Goal: Information Seeking & Learning: Learn about a topic

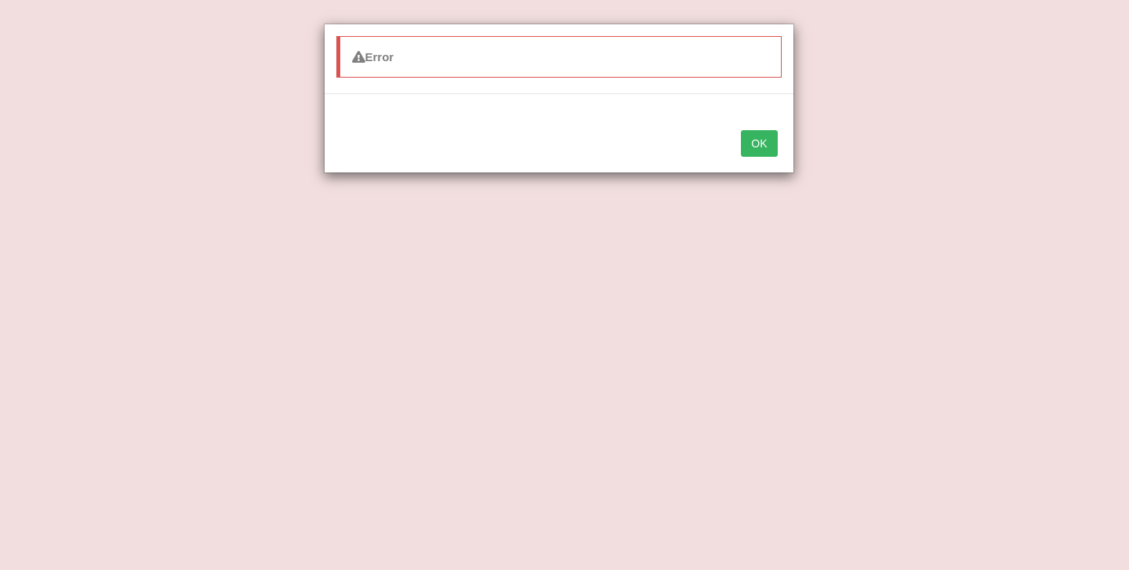
click at [759, 132] on button "OK" at bounding box center [759, 143] width 36 height 27
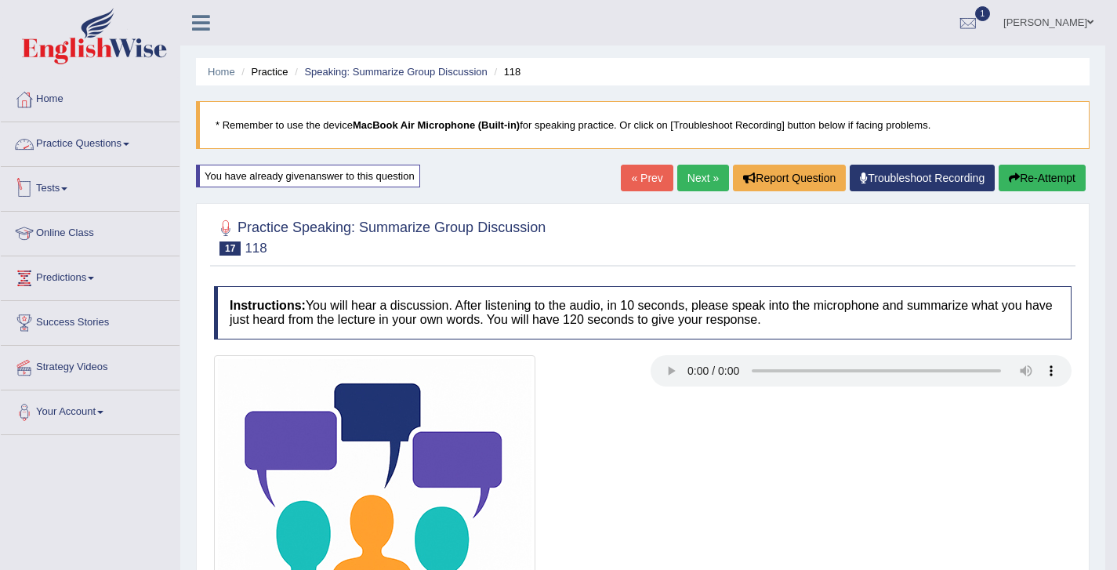
click at [99, 147] on link "Practice Questions" at bounding box center [90, 141] width 179 height 39
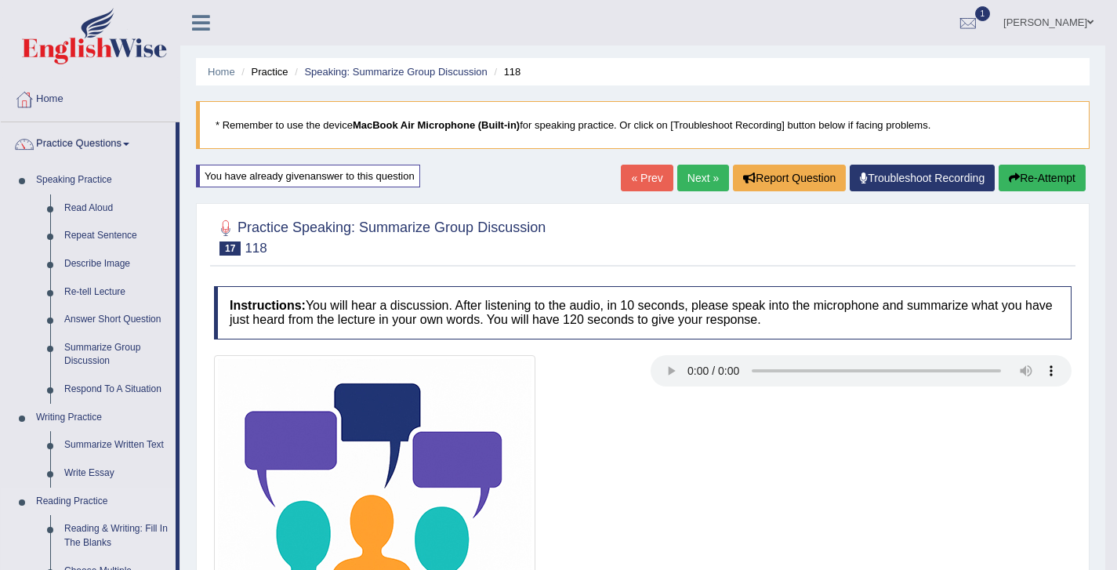
scroll to position [21, 0]
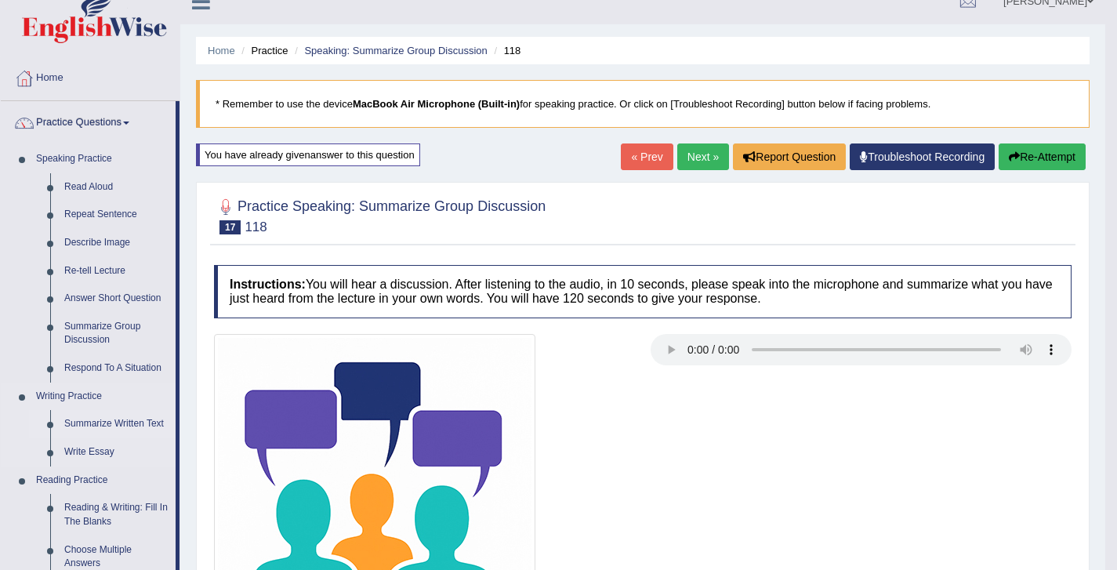
click at [102, 413] on link "Summarize Written Text" at bounding box center [116, 424] width 118 height 28
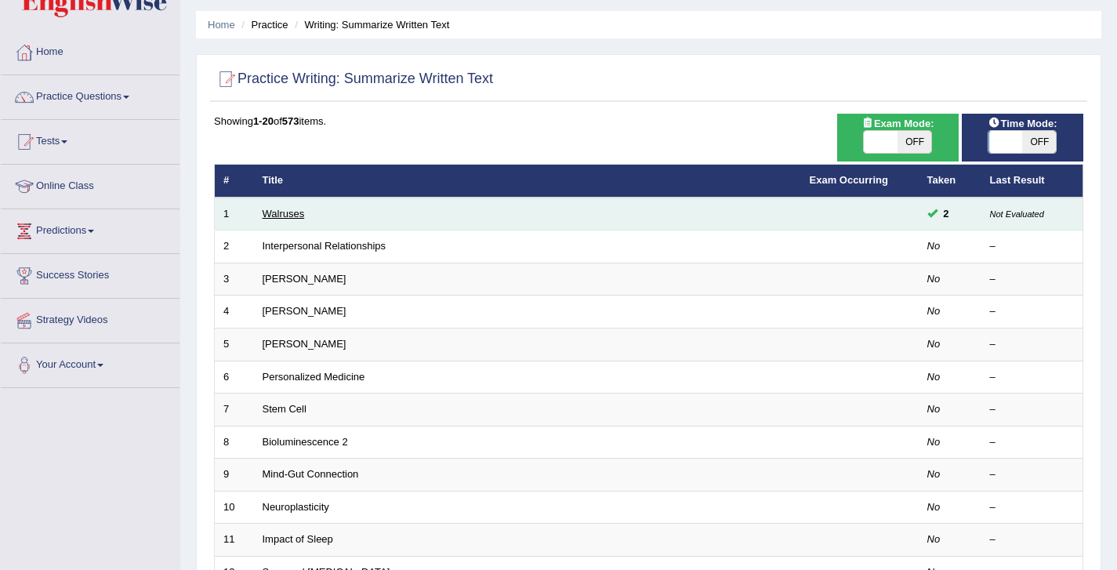
click at [285, 218] on link "Walruses" at bounding box center [284, 214] width 42 height 12
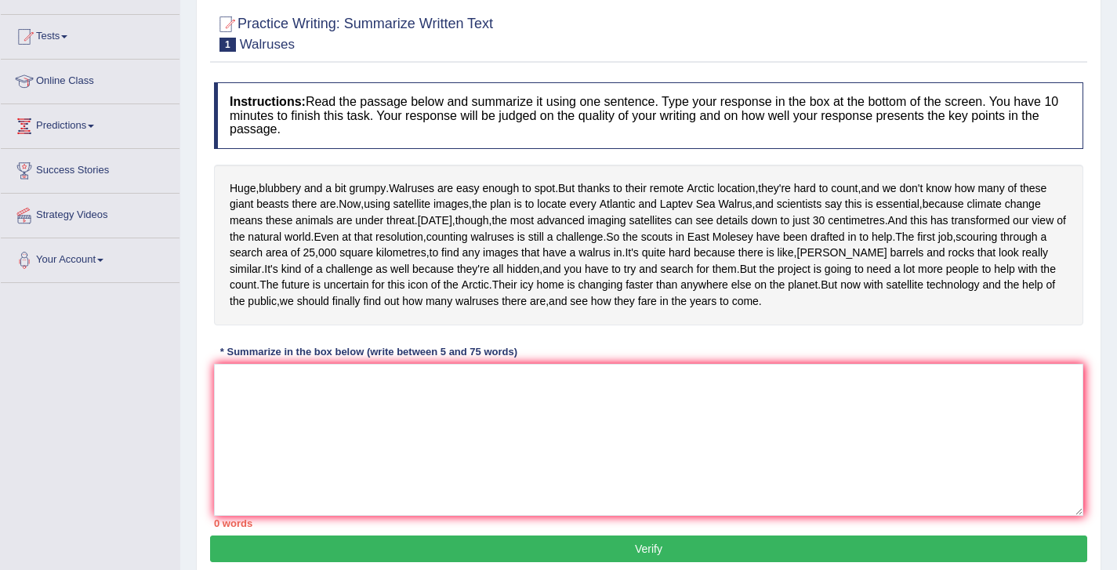
scroll to position [141, 0]
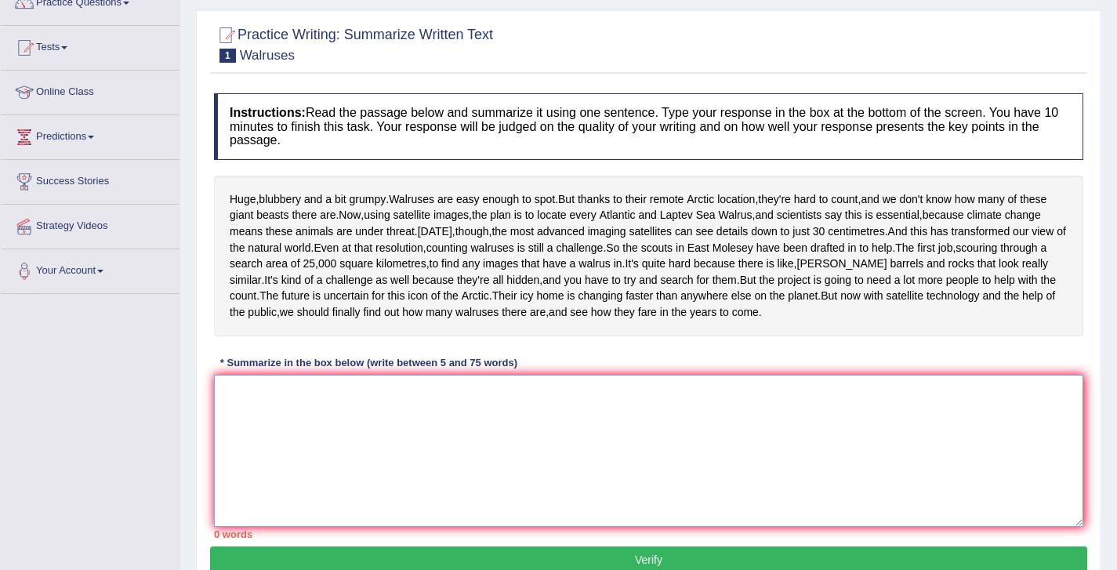
click at [354, 486] on textarea at bounding box center [648, 451] width 869 height 152
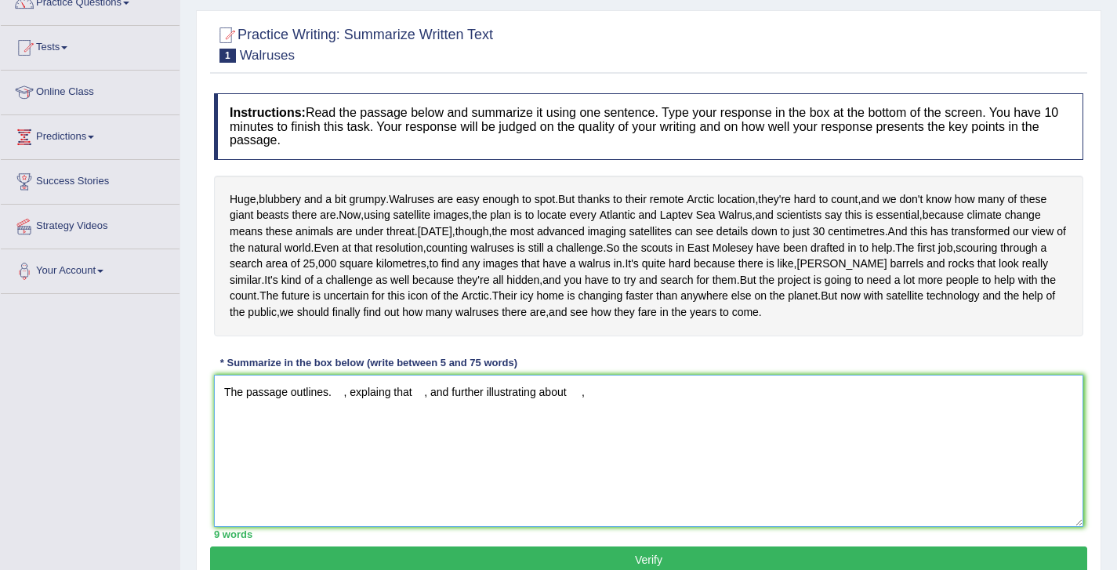
click at [610, 480] on textarea "The passage outlines. , explaing that , and further illustrating about ," at bounding box center [648, 451] width 869 height 152
drag, startPoint x: 266, startPoint y: 196, endPoint x: 339, endPoint y: 207, distance: 73.7
click at [339, 207] on div "Huge , blubbery and a bit grumpy . Walruses are easy enough to spot . But thank…" at bounding box center [648, 256] width 869 height 161
drag, startPoint x: 393, startPoint y: 201, endPoint x: 348, endPoint y: 288, distance: 98.5
click at [347, 288] on div "Huge , blubbery and a bit grumpy . Walruses are easy enough to spot . But thank…" at bounding box center [648, 256] width 869 height 161
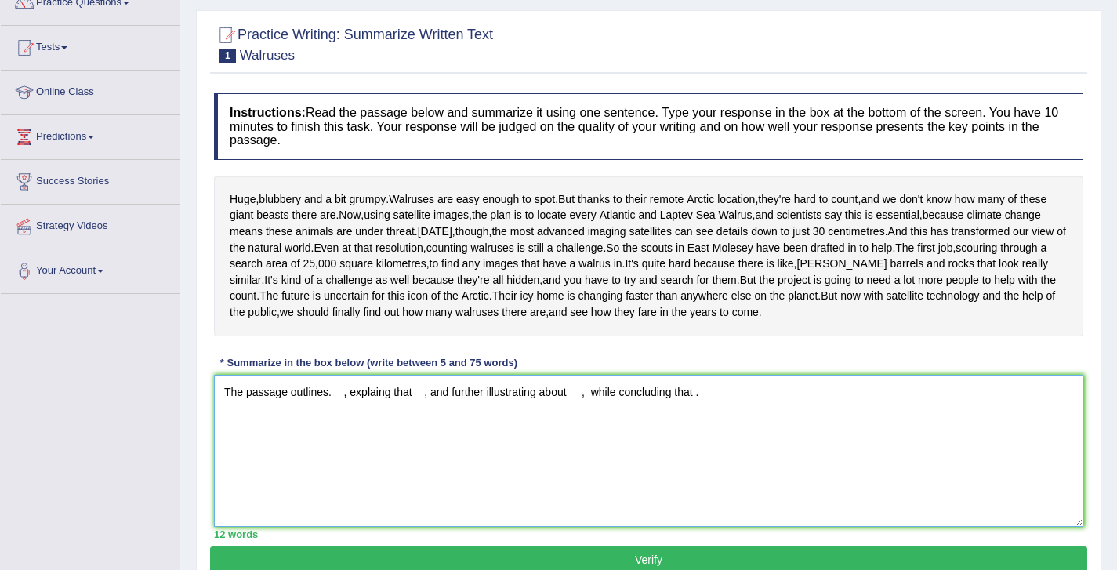
click at [334, 477] on textarea "The passage outlines. , explaing that , and further illustrating about , while …" at bounding box center [648, 451] width 869 height 152
click at [328, 473] on textarea "The passage outlinesbubbery , explaing that , and further illustrating about , …" at bounding box center [648, 451] width 869 height 152
click at [379, 474] on textarea "The passage outlines bubbery , explaing that , and further illustrating about ,…" at bounding box center [648, 451] width 869 height 152
click at [528, 470] on textarea "The passage outlines bubbery and a bit grumpy, explaing that , and further illu…" at bounding box center [648, 451] width 869 height 152
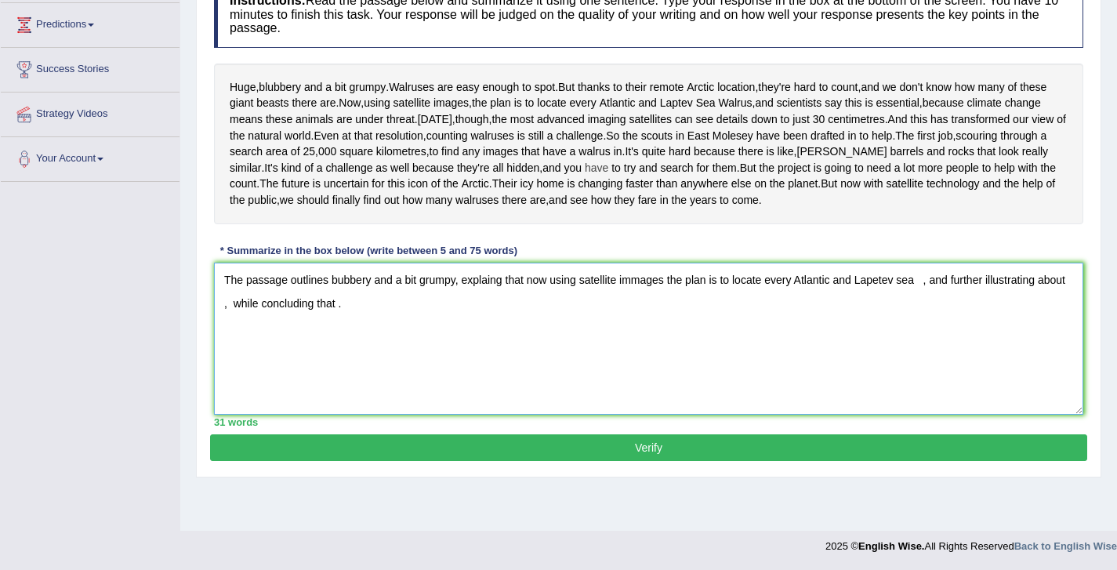
scroll to position [259, 0]
click at [266, 384] on textarea "The passage outlines bubbery and a bit grumpy, explaing that now using satellit…" at bounding box center [648, 339] width 869 height 152
click at [930, 356] on textarea "The passage outlines bubbery and a bit grumpy, explaing that now using satellit…" at bounding box center [648, 339] width 869 height 152
click at [1065, 354] on textarea "The passage outlines bubbery and a bit grumpy, explaing that now using satellit…" at bounding box center [648, 339] width 869 height 152
click at [1074, 374] on textarea "The passage outlines bubbery and a bit grumpy, explaing that now using satellit…" at bounding box center [648, 339] width 869 height 152
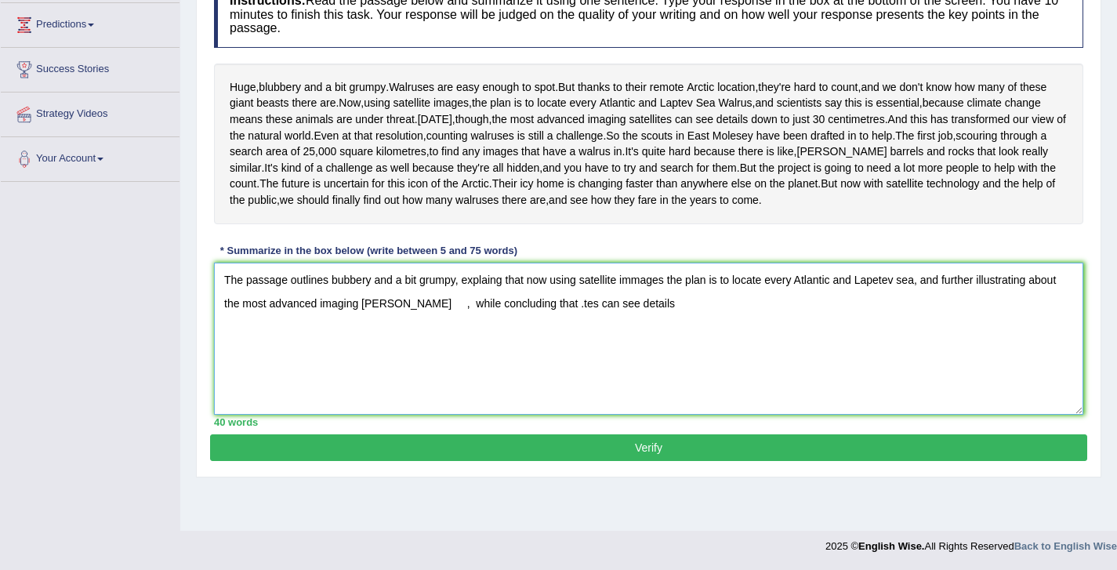
drag, startPoint x: 618, startPoint y: 385, endPoint x: 528, endPoint y: 379, distance: 91.1
click at [528, 379] on textarea "The passage outlines bubbery and a bit grumpy, explaing that now using satellit…" at bounding box center [648, 339] width 869 height 152
click at [395, 381] on textarea "The passage outlines bubbery and a bit grumpy, explaing that now using satellit…" at bounding box center [648, 339] width 869 height 152
paste textarea "tes can see details"
click at [632, 382] on textarea "The passage outlines bubbery and a bit grumpy, explaing that now using satellit…" at bounding box center [648, 339] width 869 height 152
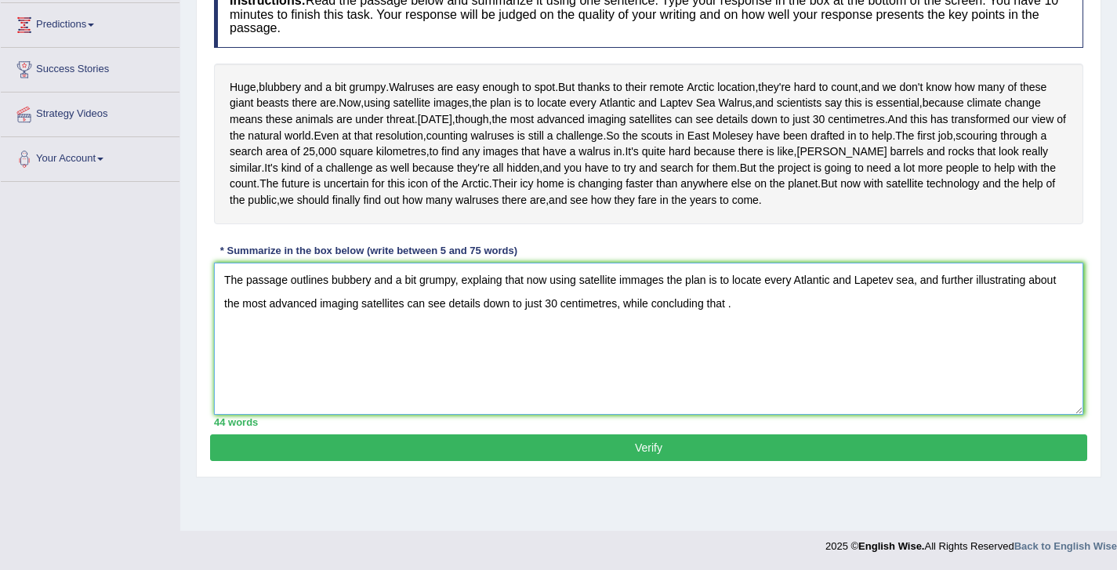
click at [733, 382] on textarea "The passage outlines bubbery and a bit grumpy, explaing that now using satellit…" at bounding box center [648, 339] width 869 height 152
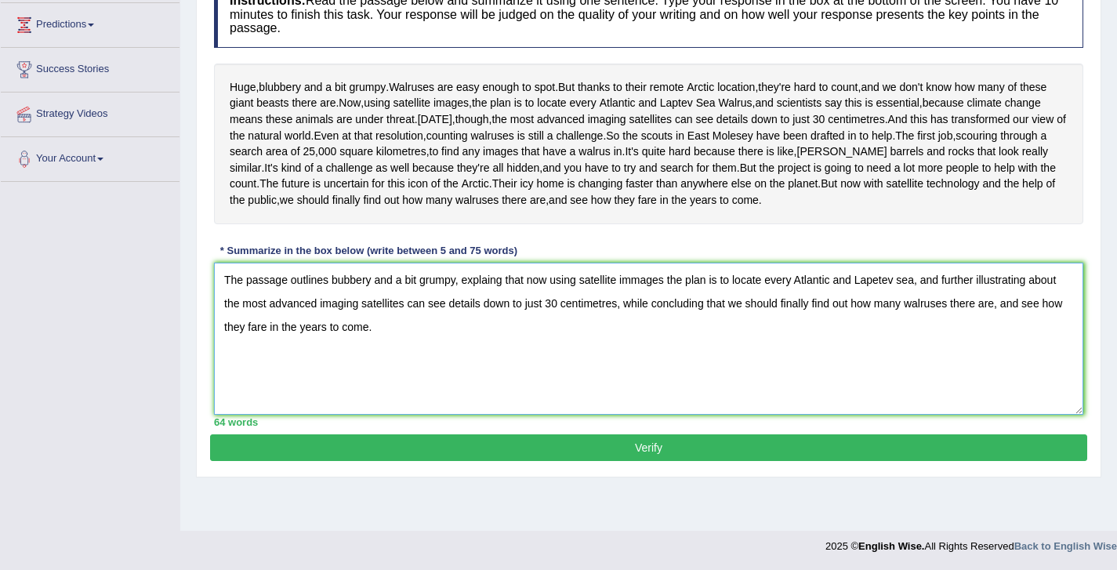
click at [552, 356] on textarea "The passage outlines bubbery and a bit grumpy, explaing that now using satellit…" at bounding box center [648, 339] width 869 height 152
click at [648, 355] on textarea "The passage outlines bubbery and a bit grumpy, explaing that now, using satelli…" at bounding box center [648, 339] width 869 height 152
click at [661, 359] on textarea "The passage outlines bubbery and a bit grumpy, explaing that now, using satelli…" at bounding box center [648, 339] width 869 height 152
click at [918, 356] on textarea "The passage outlines bubbery and a bit grumpy, explaing that now, using satelli…" at bounding box center [648, 339] width 869 height 152
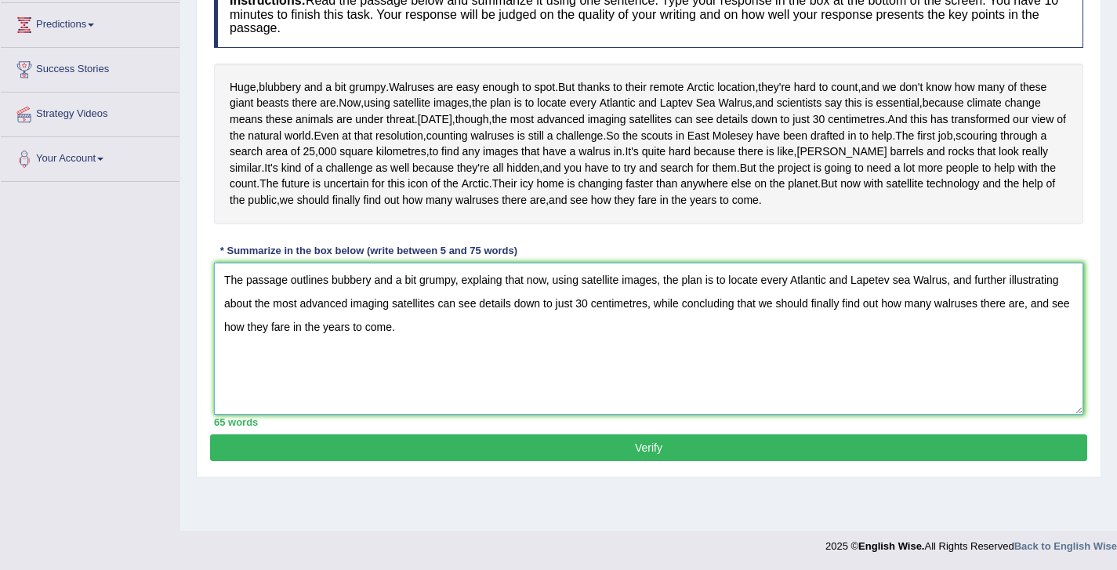
type textarea "The passage outlines bubbery and a bit grumpy, explaing that now, using satelli…"
click at [646, 461] on button "Verify" at bounding box center [648, 447] width 877 height 27
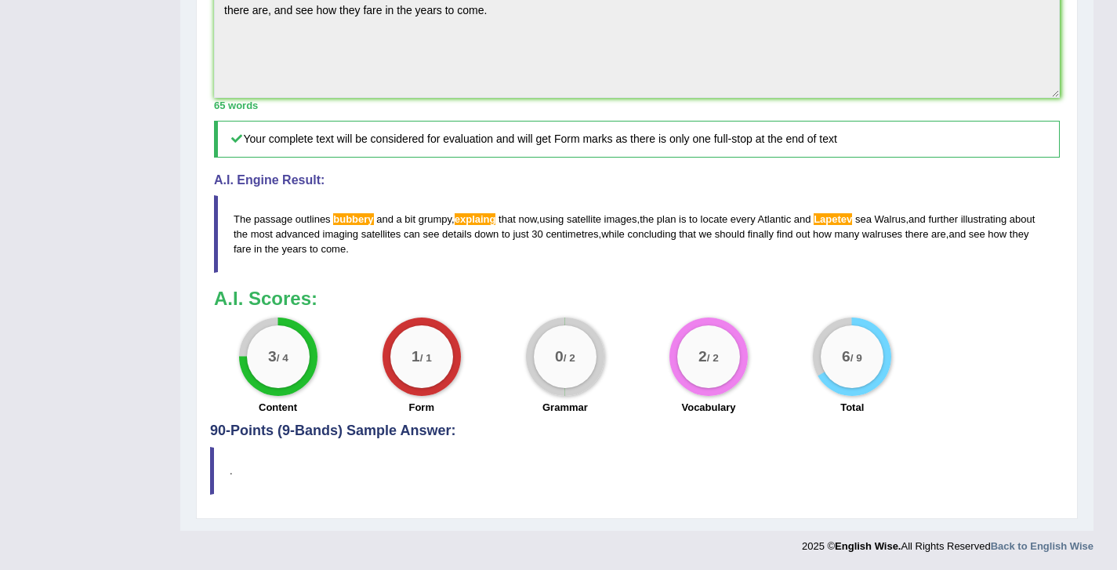
scroll to position [616, 0]
click at [844, 220] on span "Lapetev" at bounding box center [833, 219] width 38 height 12
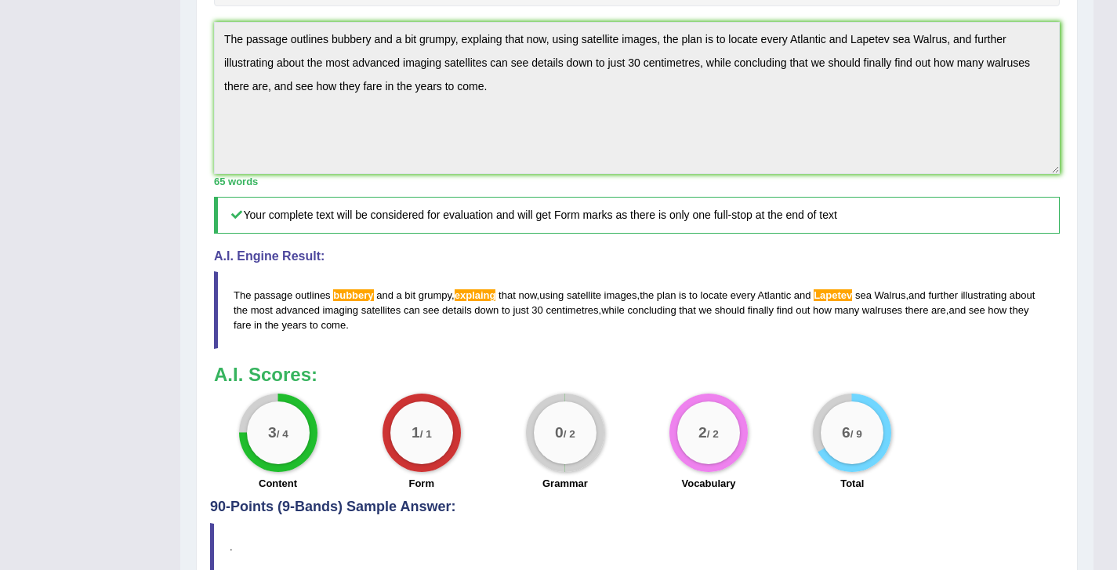
scroll to position [484, 0]
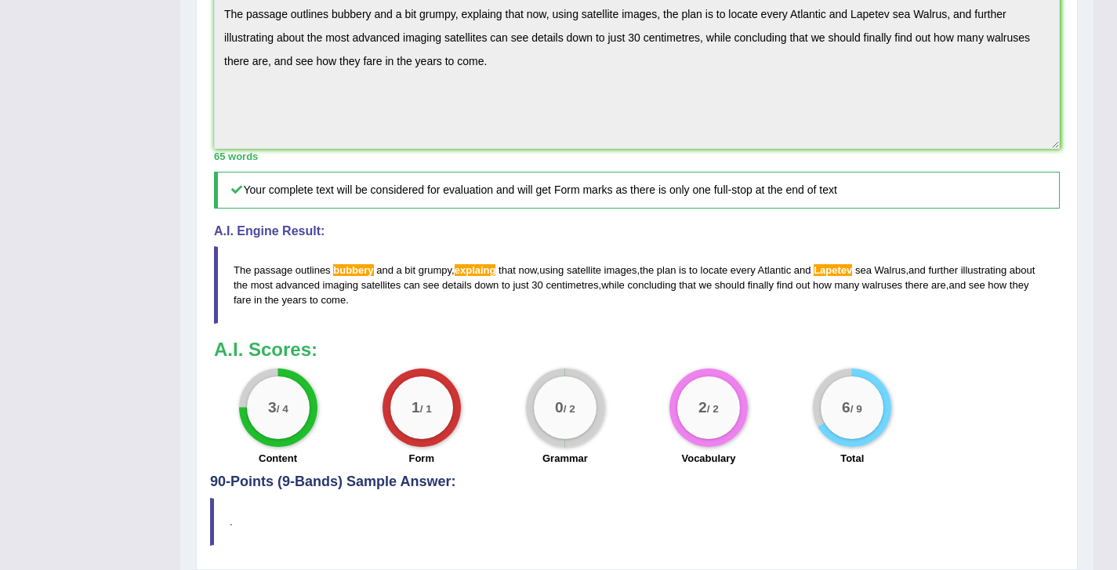
click at [201, 90] on div "Practice Writing: Summarize Written Text 1 Walruses Instructions: Read the pass…" at bounding box center [637, 112] width 882 height 914
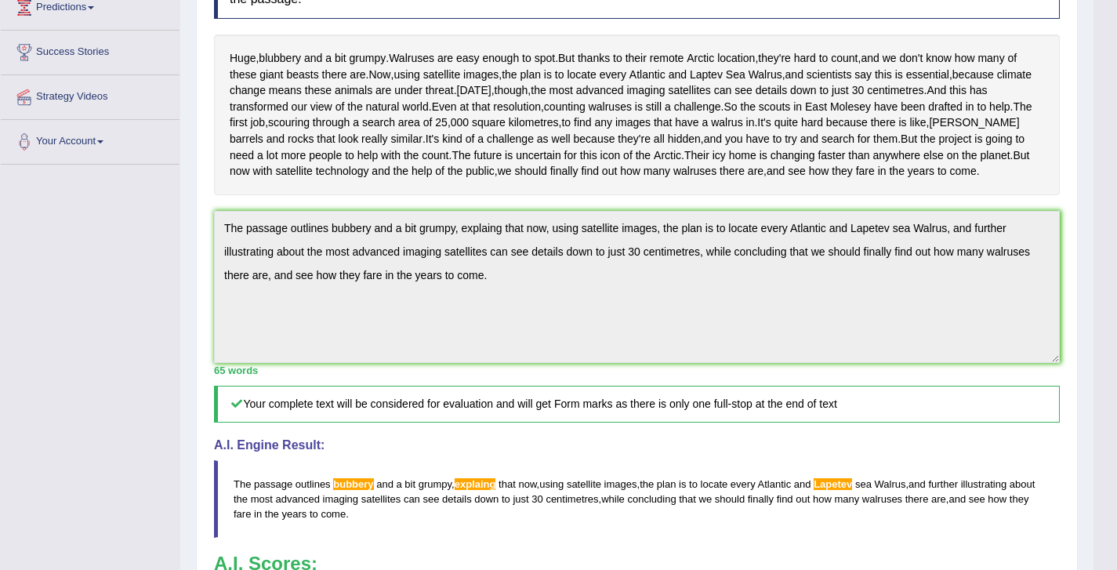
scroll to position [0, 0]
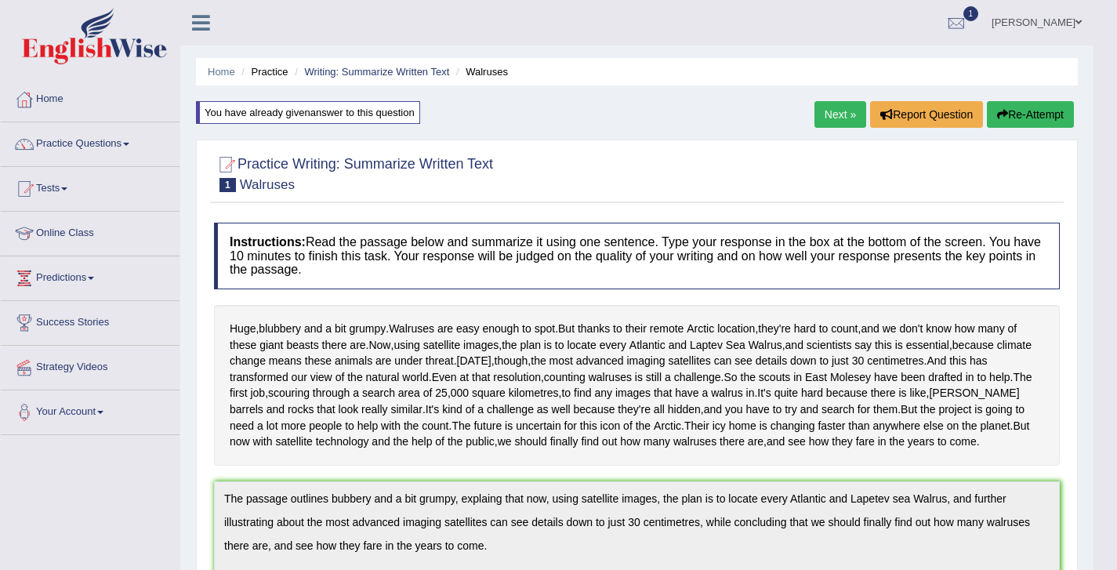
click at [1061, 109] on button "Re-Attempt" at bounding box center [1030, 114] width 87 height 27
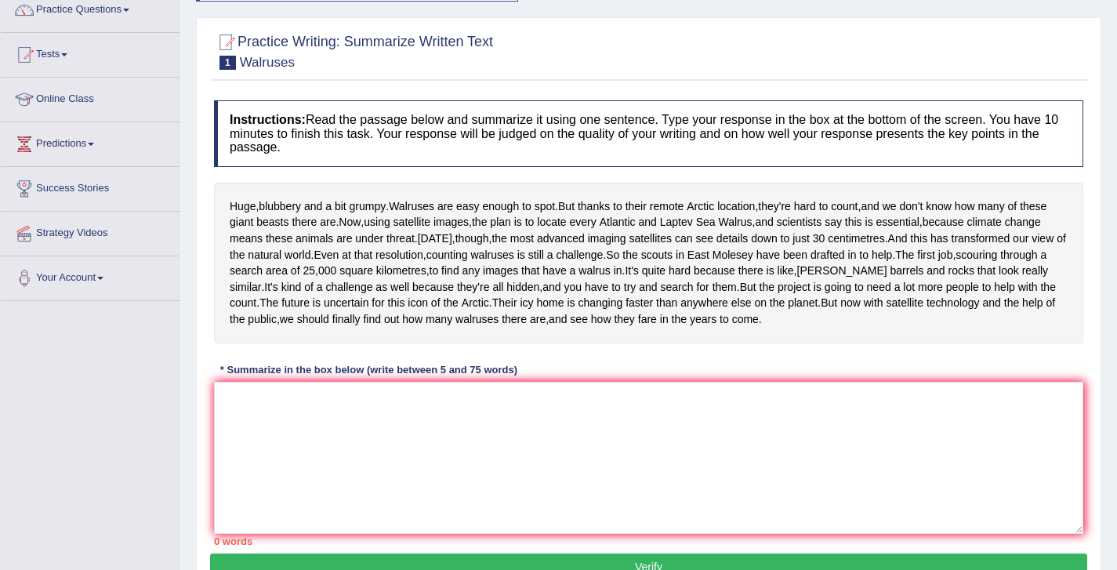
scroll to position [293, 0]
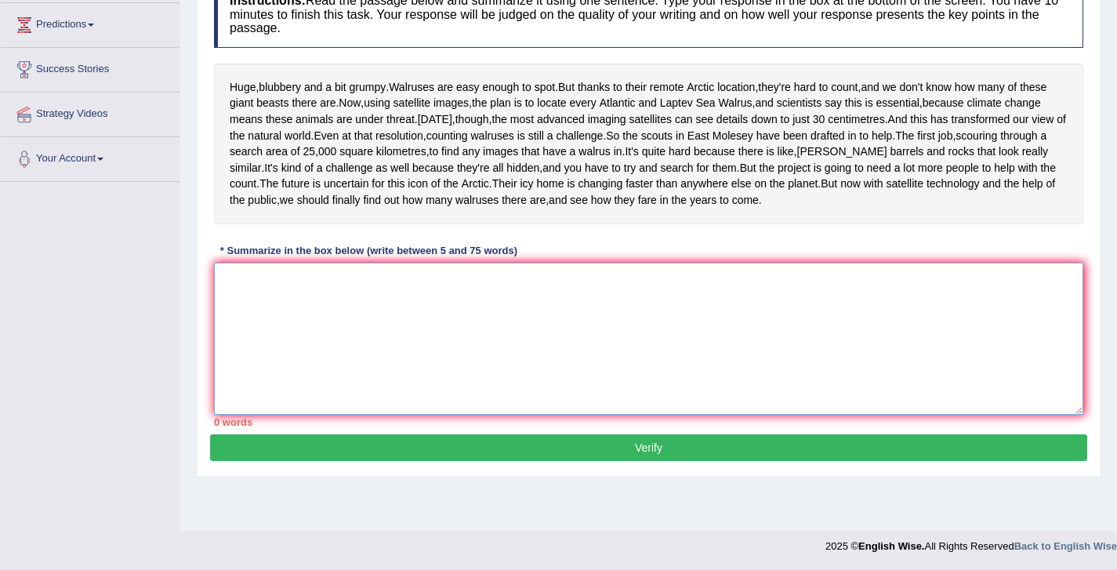
click at [547, 329] on textarea at bounding box center [648, 339] width 869 height 152
paste textarea "The passage outlines bubbery and a bit grumpy, explaing that now, using satelli…"
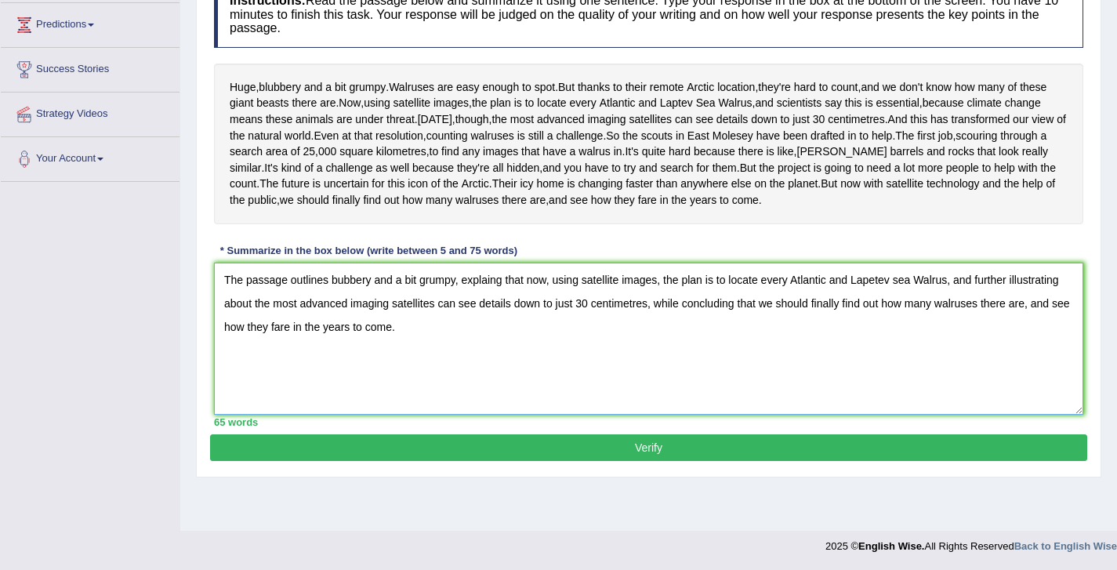
click at [506, 325] on textarea "The passage outlines bubbery and a bit grumpy, explaing that now, using satelli…" at bounding box center [648, 339] width 869 height 152
click at [889, 325] on textarea "The passage outlines bubbery and a bit grumpy, explaining that now, using satel…" at bounding box center [648, 339] width 869 height 152
click at [337, 325] on textarea "The passage outlines bubbery and a bit grumpy, explaining that now, using satel…" at bounding box center [648, 339] width 869 height 152
type textarea "The passage outlines blubbery and a bit grumpy, explaining that now, using sate…"
click at [658, 461] on button "Verify" at bounding box center [648, 447] width 877 height 27
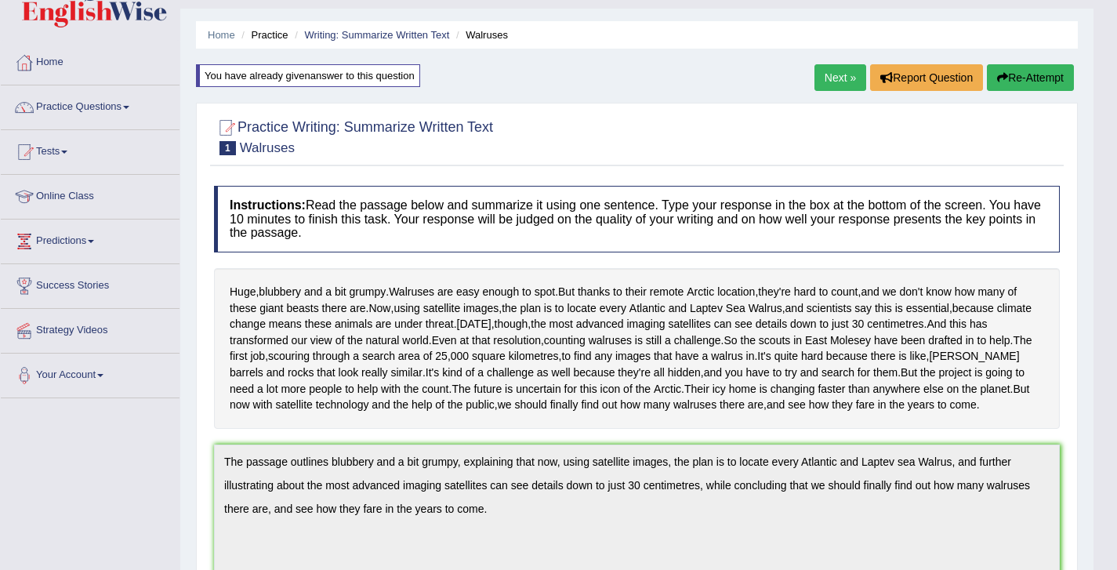
scroll to position [5, 0]
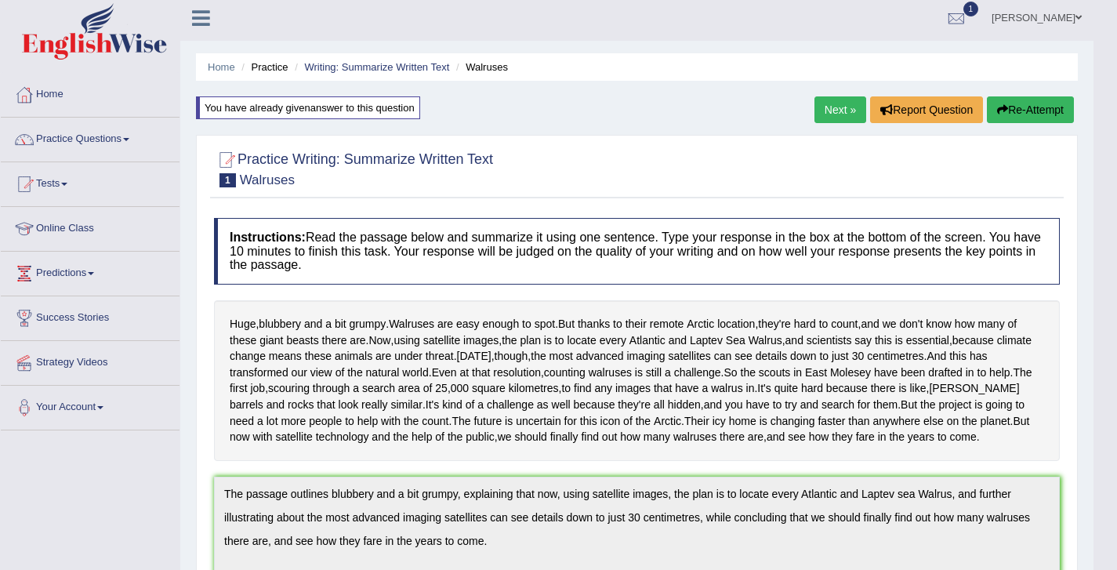
click at [1039, 121] on button "Re-Attempt" at bounding box center [1030, 109] width 87 height 27
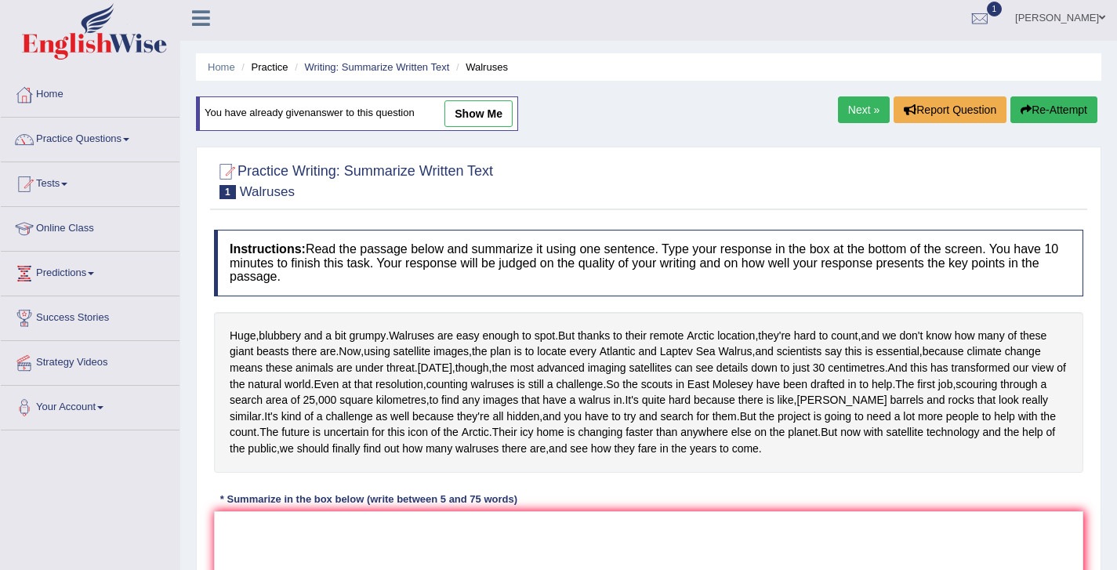
scroll to position [293, 0]
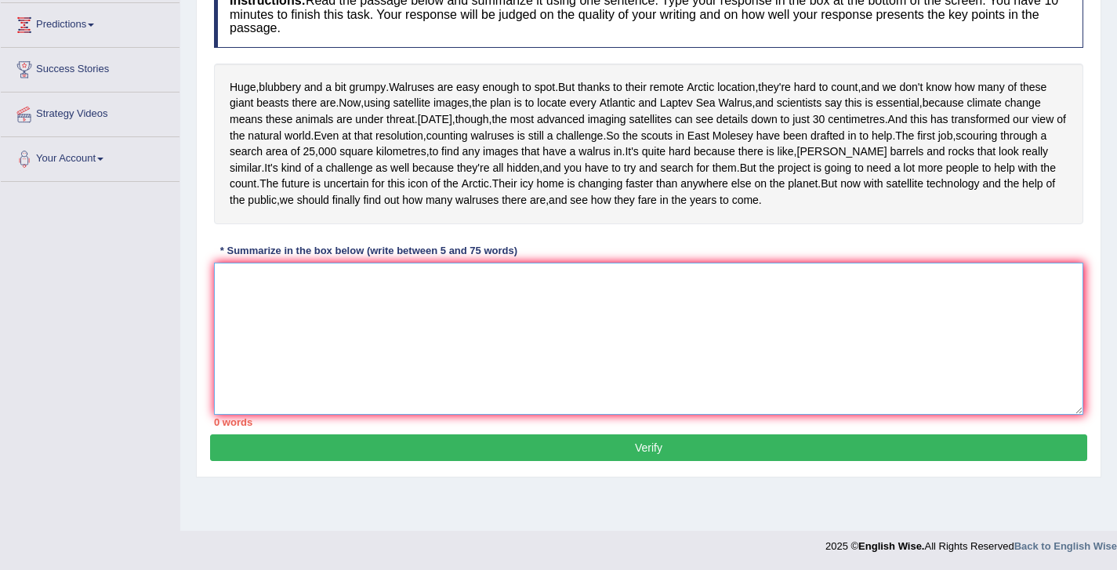
click at [546, 365] on textarea at bounding box center [648, 339] width 869 height 152
paste textarea "The passage outlines bubbery and a bit grumpy, explaing that now, using satelli…"
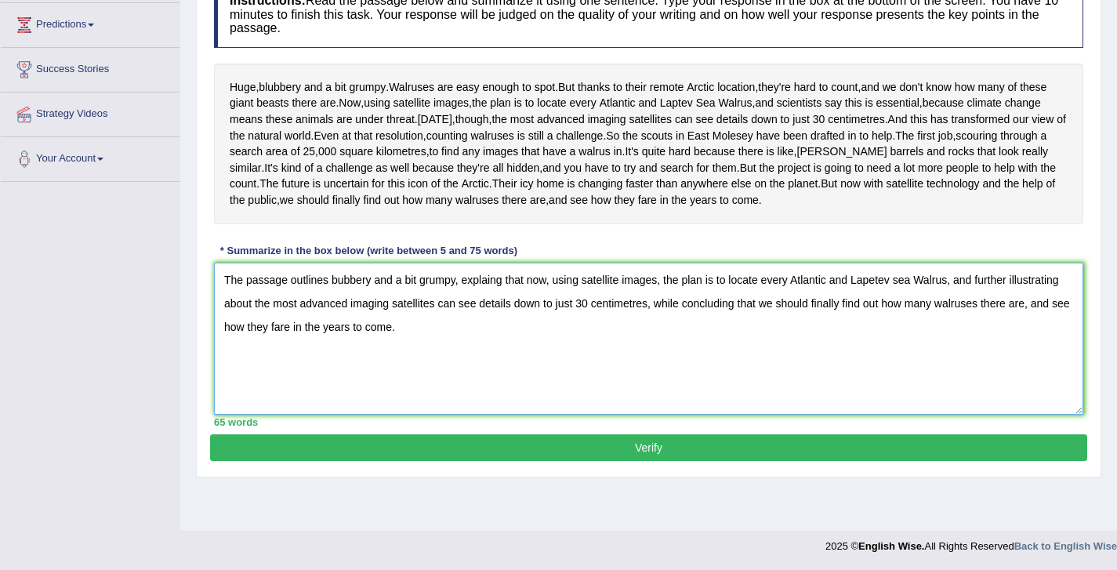
click at [905, 318] on textarea "The passage outlines bubbery and a bit grumpy, explaing that now, using satelli…" at bounding box center [648, 339] width 869 height 152
type textarea "The passage outlines bubbery and a bit grumpy, explaing that now, using satelli…"
click at [669, 461] on button "Verify" at bounding box center [648, 447] width 877 height 27
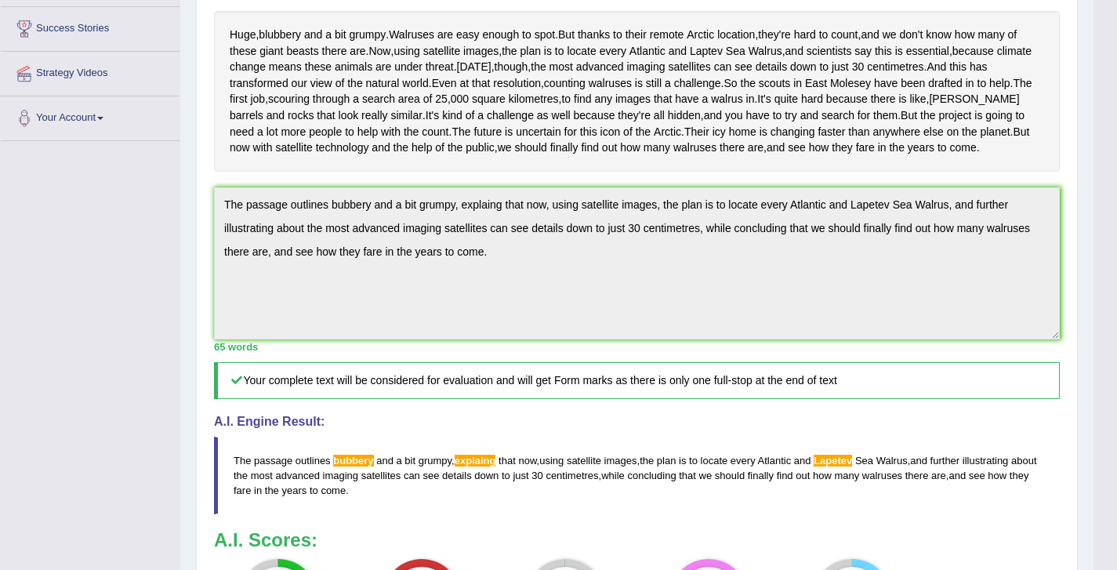
scroll to position [285, 0]
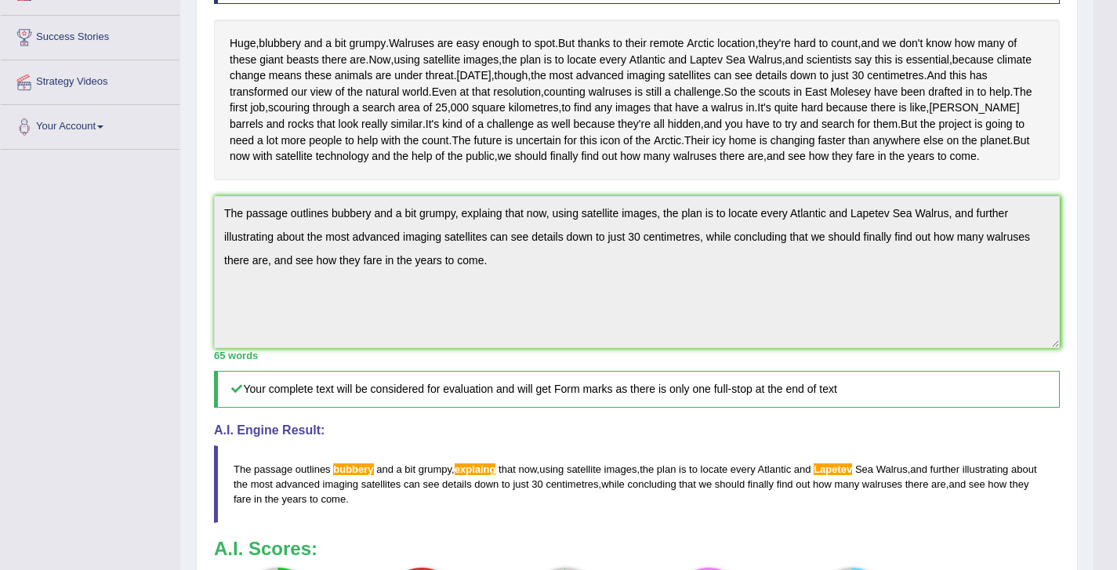
click at [209, 278] on div "Practice Writing: Summarize Written Text 1 Walruses Instructions: Read the pass…" at bounding box center [637, 311] width 882 height 914
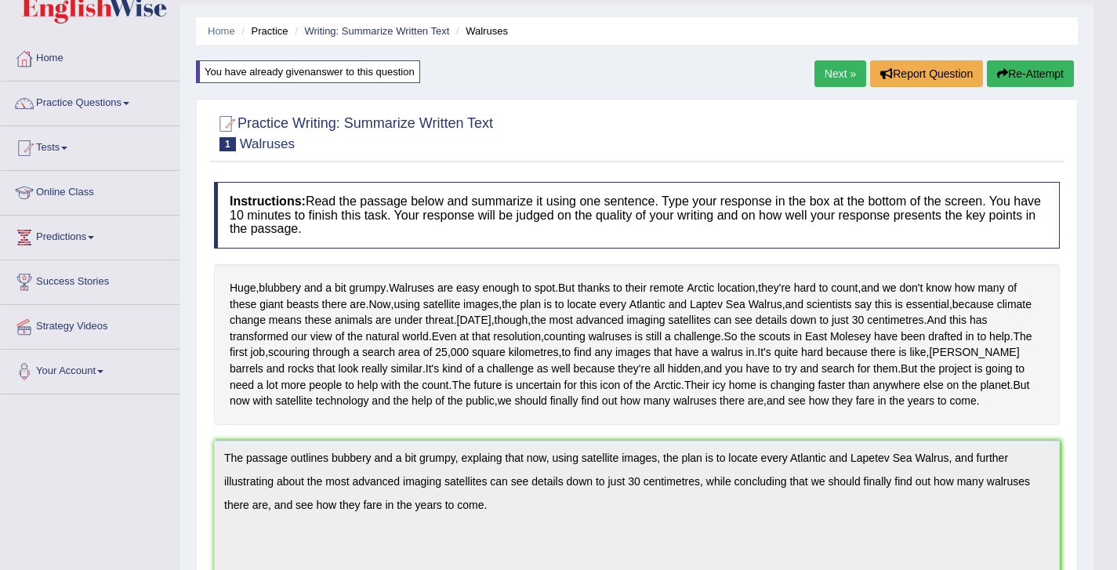
scroll to position [0, 0]
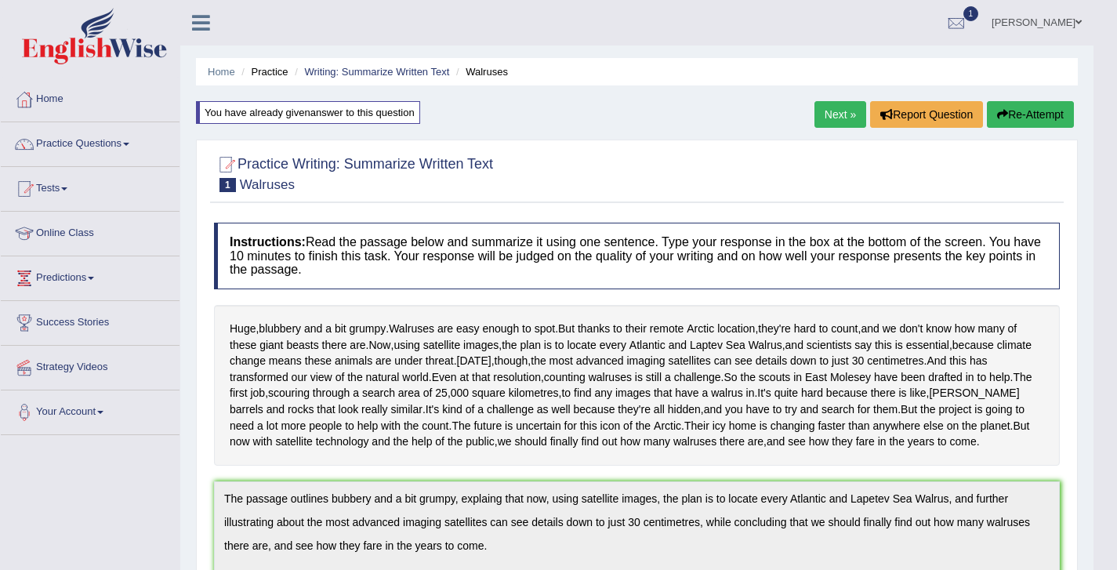
click at [1030, 109] on button "Re-Attempt" at bounding box center [1030, 114] width 87 height 27
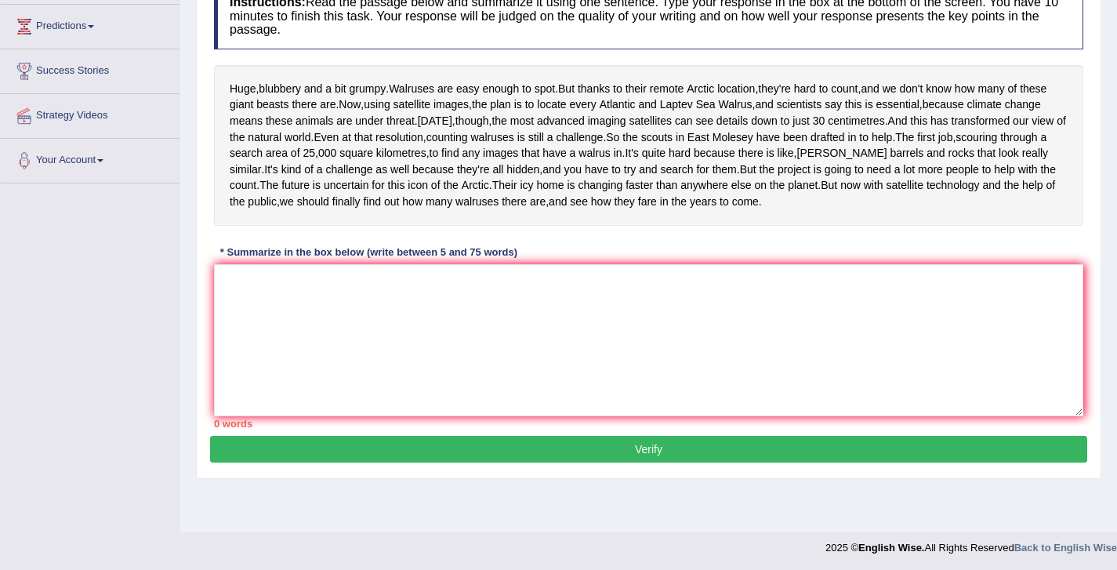
scroll to position [259, 0]
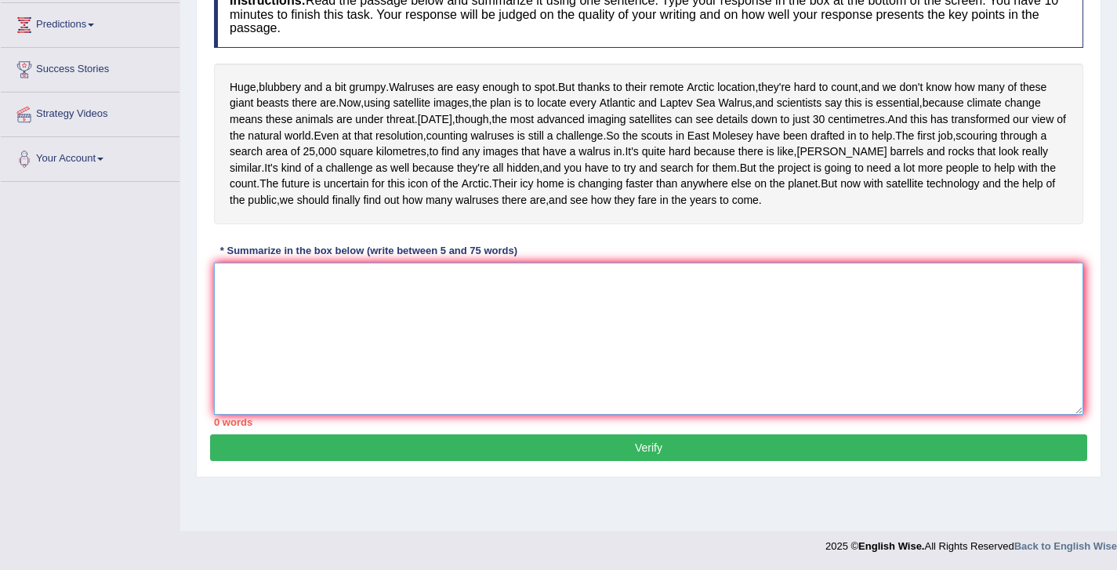
click at [456, 375] on textarea at bounding box center [648, 339] width 869 height 152
paste textarea "The passage outlines bubbery and a bit grumpy, explaing that now, using satelli…"
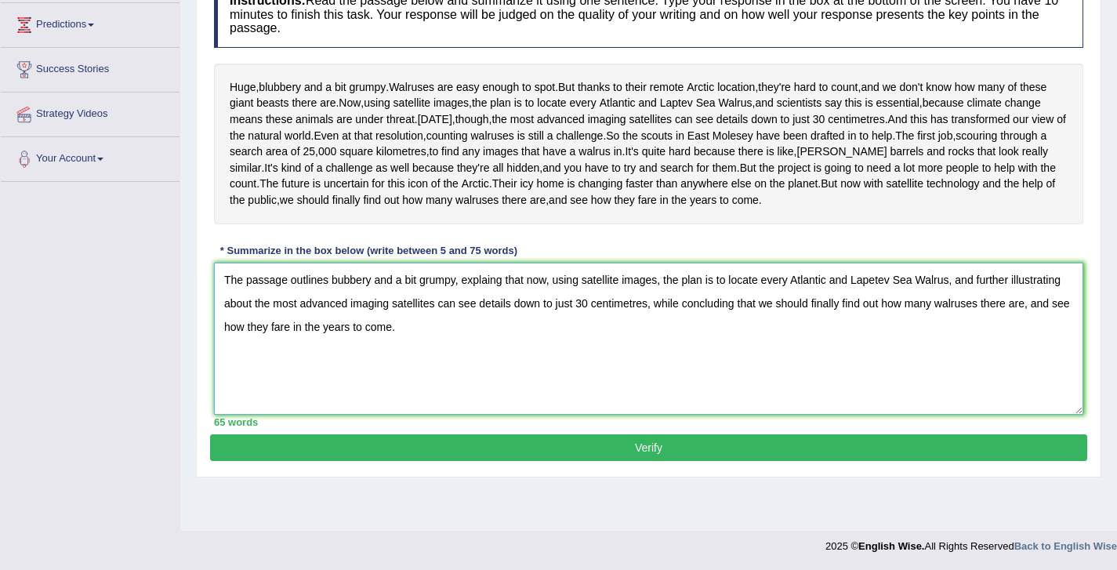
click at [339, 353] on textarea "The passage outlines bubbery and a bit grumpy, explaing that now, using satelli…" at bounding box center [648, 339] width 869 height 152
click at [486, 355] on textarea "The passage outlines blubbery and a bit grumpy, explaing that now, using satell…" at bounding box center [648, 339] width 869 height 152
click at [888, 357] on textarea "The passage outlines blubbery and a bit grumpy, explaining that now, using sate…" at bounding box center [648, 339] width 869 height 152
click at [911, 357] on textarea "The passage outlines blubbery and a bit grumpy, explaining that now, using sate…" at bounding box center [648, 339] width 869 height 152
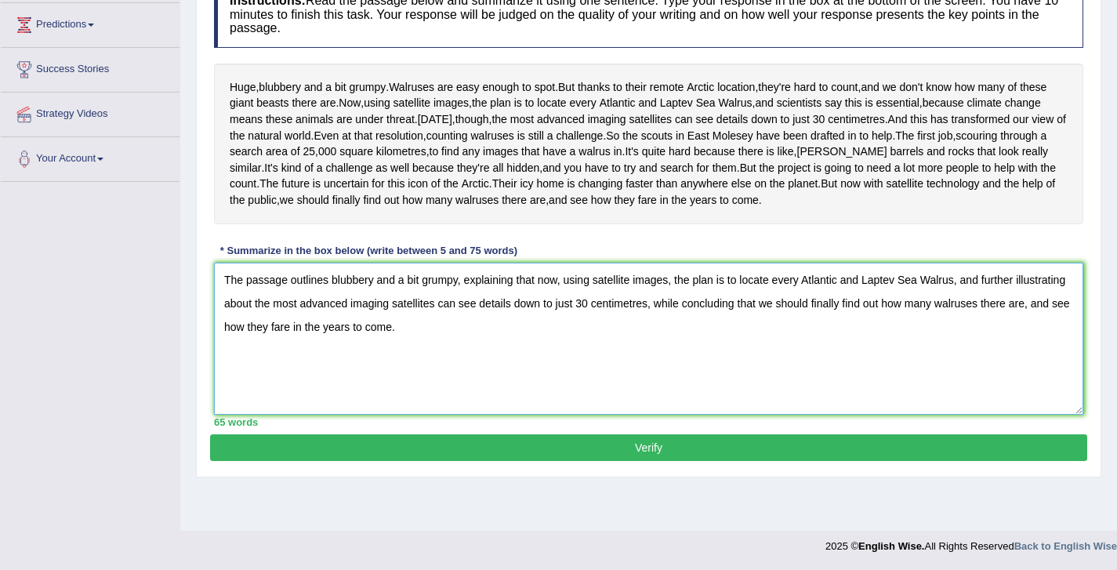
scroll to position [293, 0]
type textarea "The passage outlines blubbery and a bit grumpy, explaining that now, using sate…"
drag, startPoint x: 679, startPoint y: 470, endPoint x: 664, endPoint y: 481, distance: 18.5
click at [669, 477] on div "Practice Writing: Summarize Written Text 1 Walruses Instructions: Read the pass…" at bounding box center [648, 187] width 905 height 579
click at [663, 461] on button "Verify" at bounding box center [648, 447] width 877 height 27
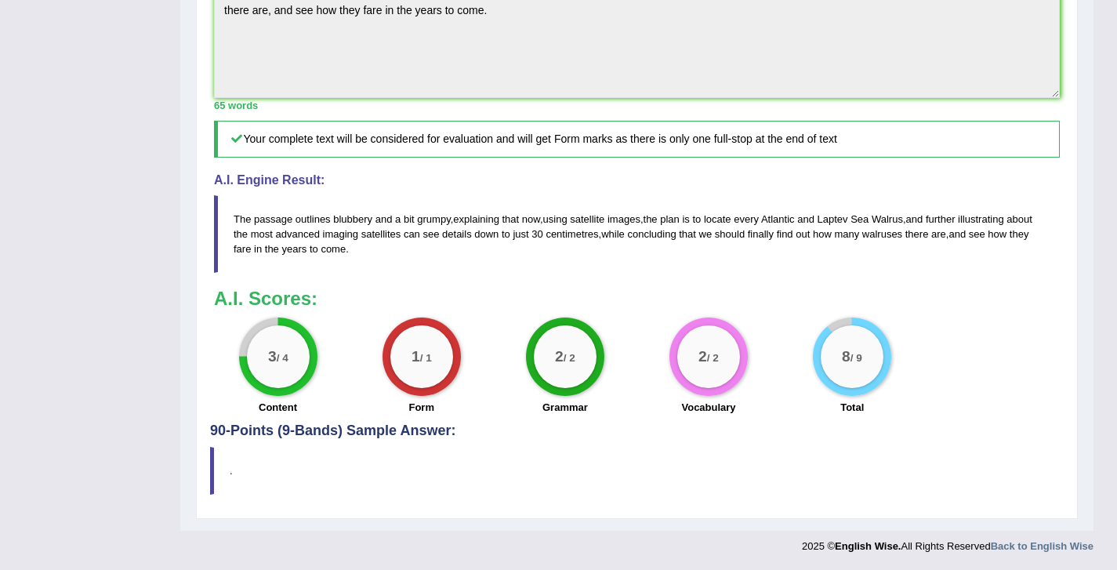
scroll to position [0, 0]
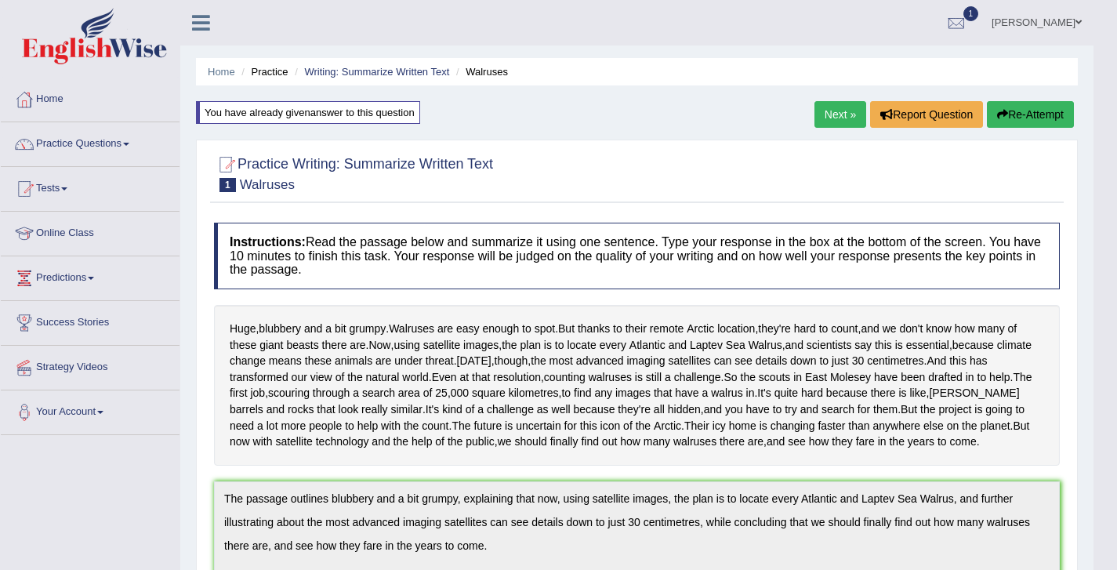
click at [828, 106] on link "Next »" at bounding box center [840, 114] width 52 height 27
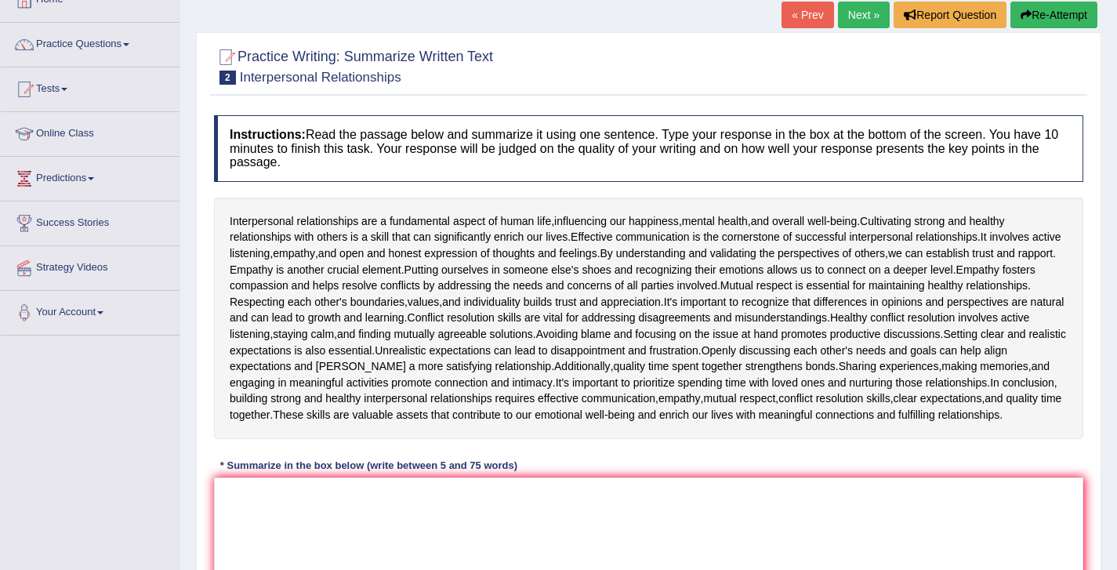
scroll to position [244, 0]
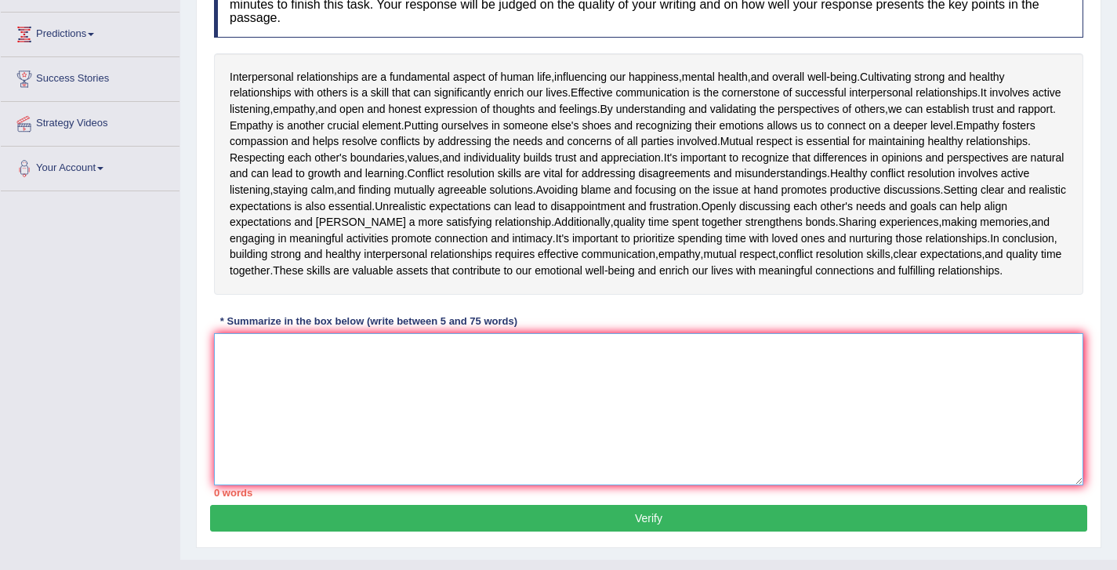
click at [433, 386] on textarea at bounding box center [648, 409] width 869 height 152
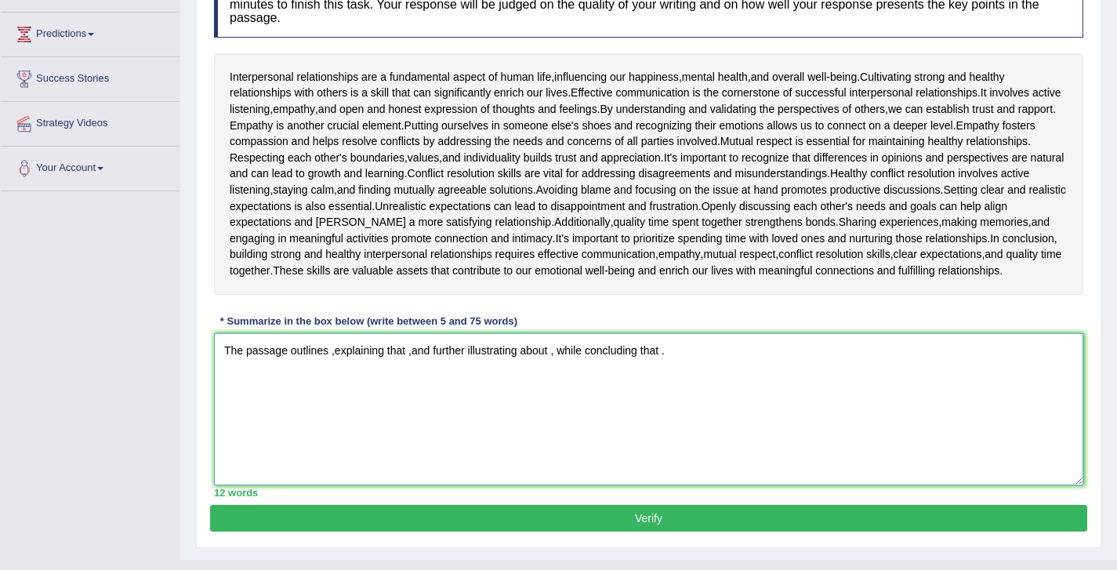
click at [332, 369] on textarea "The passage outlines ,explaining that ,and further illustrating about , while c…" at bounding box center [648, 409] width 869 height 152
click at [332, 366] on textarea "The passage outlines ,explaining that ,and further illustrating about , while c…" at bounding box center [648, 409] width 869 height 152
click at [417, 367] on textarea "The passage outlines , explaining that ,and further illustrating about , while …" at bounding box center [648, 409] width 869 height 152
click at [331, 366] on textarea "The passage outlines , explaining that , and further illustrating about , while…" at bounding box center [648, 409] width 869 height 152
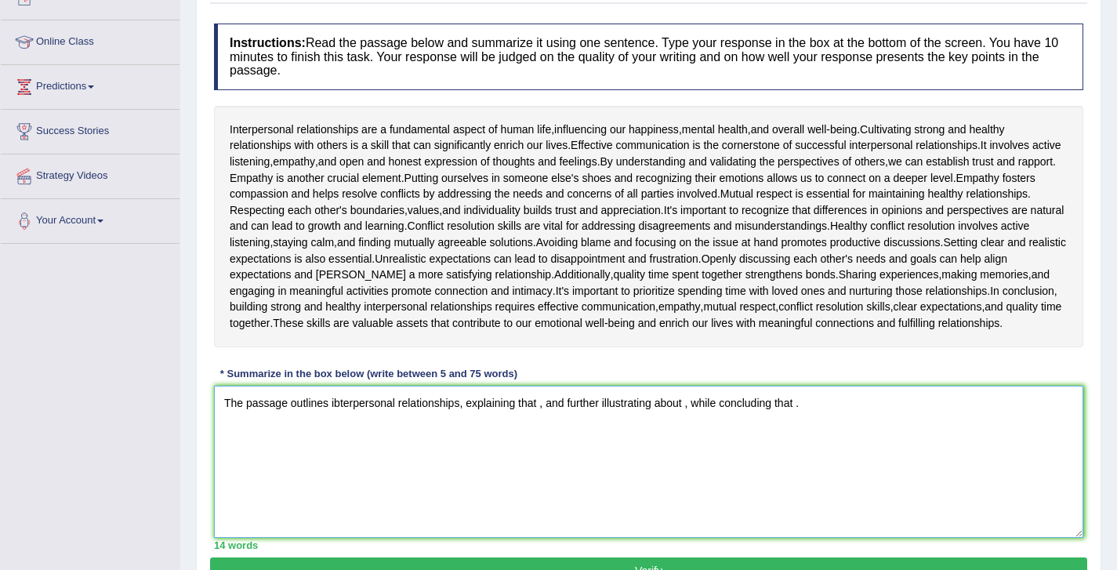
click at [339, 423] on textarea "The passage outlines ibterpersonal relationships, explaining that , and further…" at bounding box center [648, 462] width 869 height 152
click at [292, 419] on textarea "The passage outlines interpersonal relationships, explaining that , and further…" at bounding box center [648, 462] width 869 height 152
click at [227, 419] on textarea "The passage outlines interpersonal relationships, explaining that , and further…" at bounding box center [648, 462] width 869 height 152
click at [463, 419] on textarea "The passage outlines interpersonal relationships, explaining that , and further…" at bounding box center [648, 462] width 869 height 152
click at [742, 421] on textarea "The passage outlines interpersonal relationships are the fundamental aspect of …" at bounding box center [648, 462] width 869 height 152
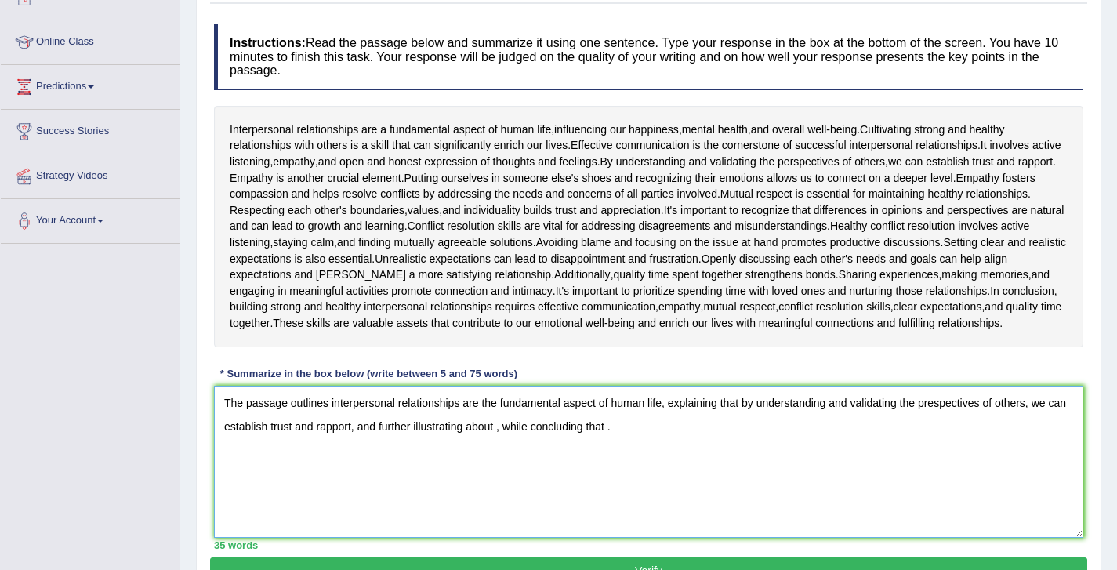
click at [522, 449] on textarea "The passage outlines interpersonal relationships are the fundamental aspect of …" at bounding box center [648, 462] width 869 height 152
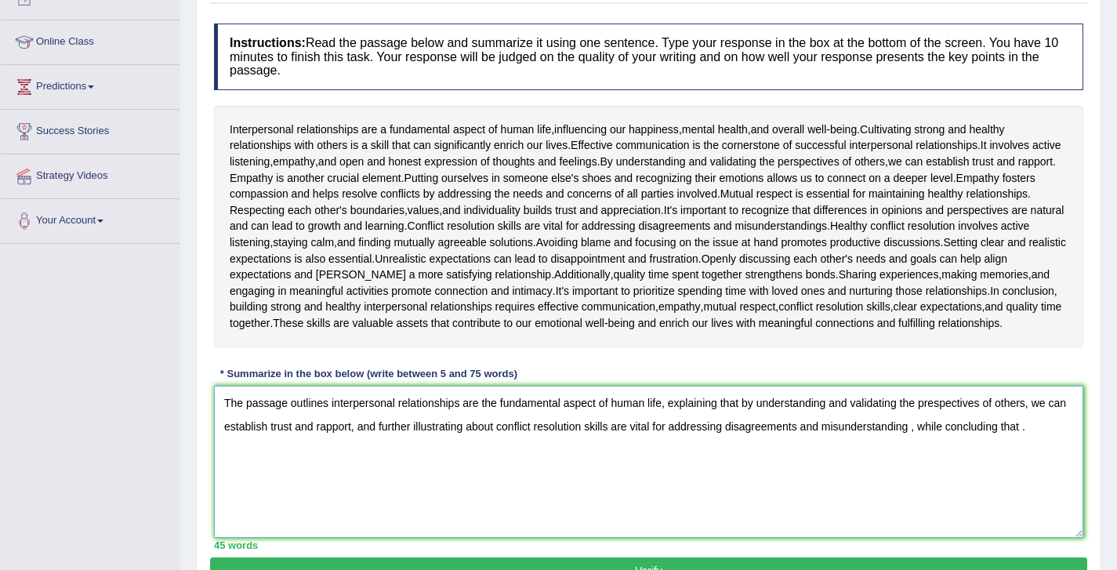
click at [1052, 444] on textarea "The passage outlines interpersonal relationships are the fundamental aspect of …" at bounding box center [648, 462] width 869 height 152
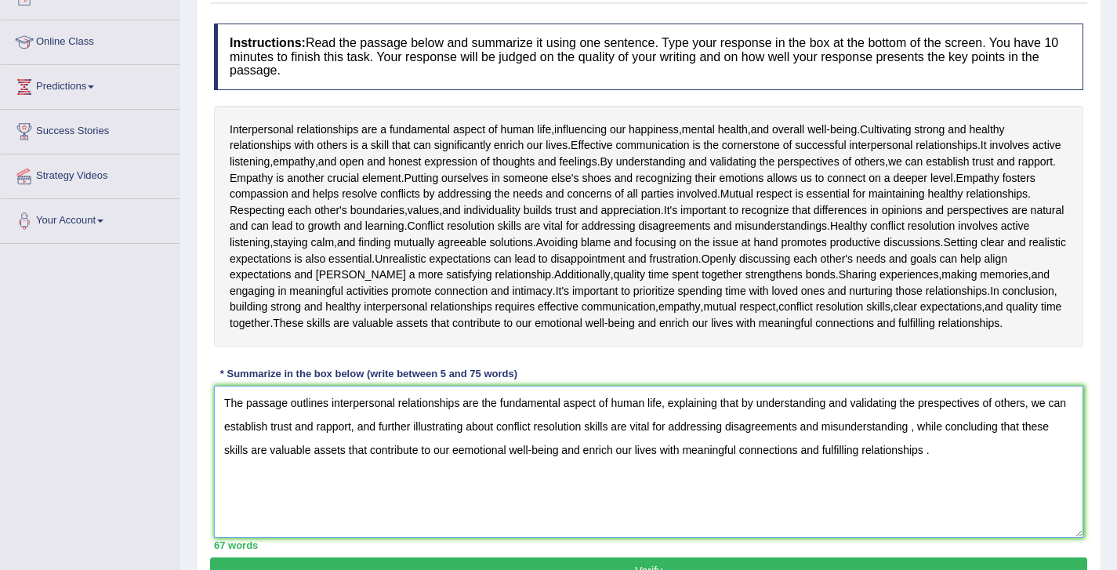
click at [940, 421] on textarea "The passage outlines interpersonal relationships are the fundamental aspect of …" at bounding box center [648, 462] width 869 height 152
click at [941, 441] on textarea "The passage outlines interpersonal relationships are the fundamental aspect of …" at bounding box center [648, 462] width 869 height 152
click at [497, 468] on textarea "The passage outlines interpersonal relationships are the fundamental aspect of …" at bounding box center [648, 462] width 869 height 152
click at [551, 481] on textarea "The passage outlines interpersonal relationships are the fundamental aspect of …" at bounding box center [648, 462] width 869 height 152
click at [959, 464] on textarea "The passage outlines interpersonal relationships are the fundamental aspect of …" at bounding box center [648, 462] width 869 height 152
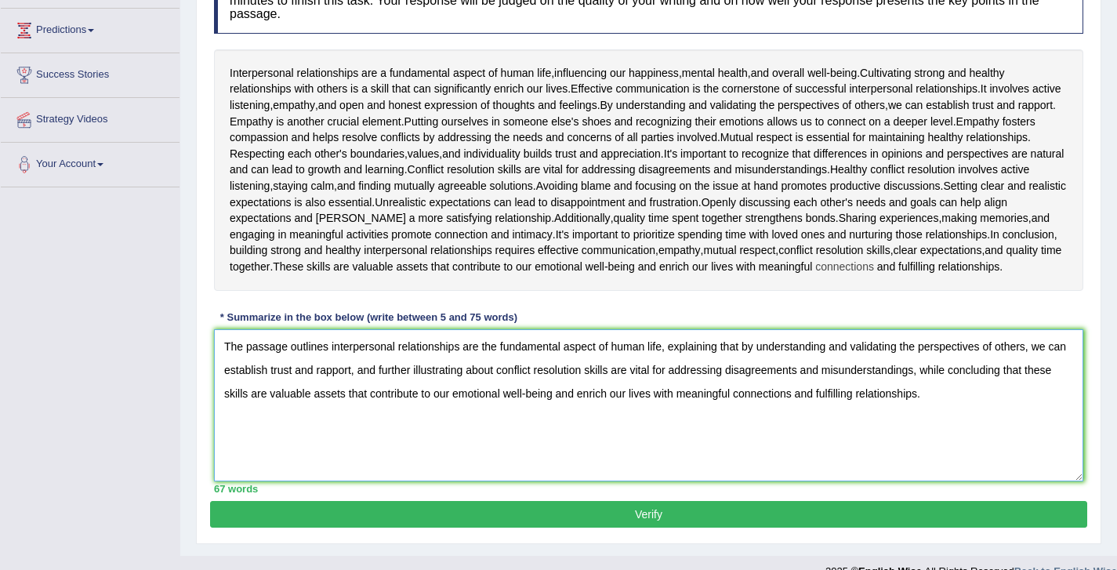
scroll to position [260, 0]
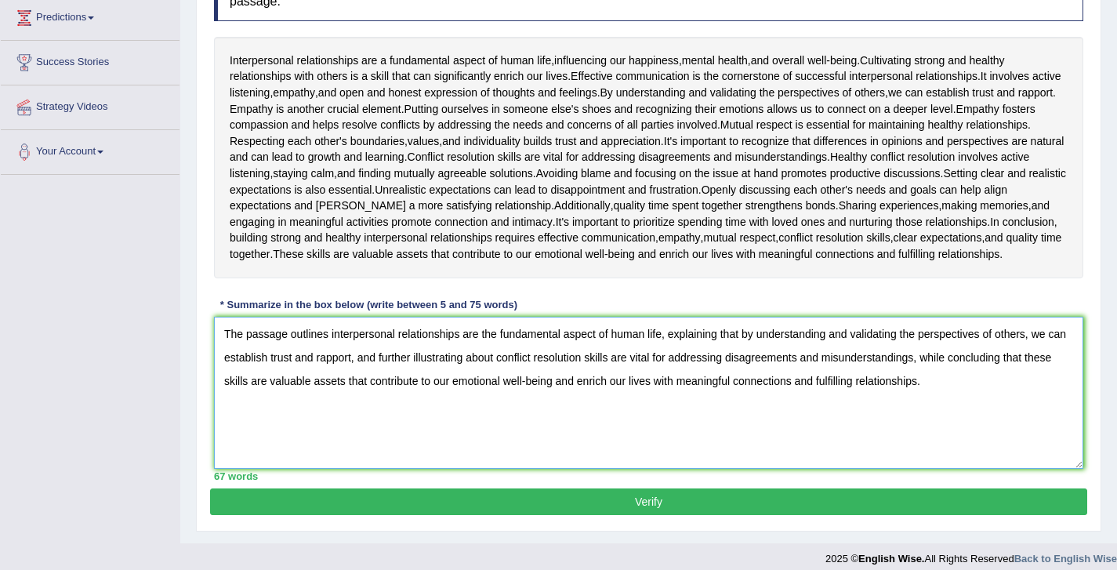
type textarea "The passage outlines interpersonal relationships are the fundamental aspect of …"
click at [630, 508] on button "Verify" at bounding box center [648, 501] width 877 height 27
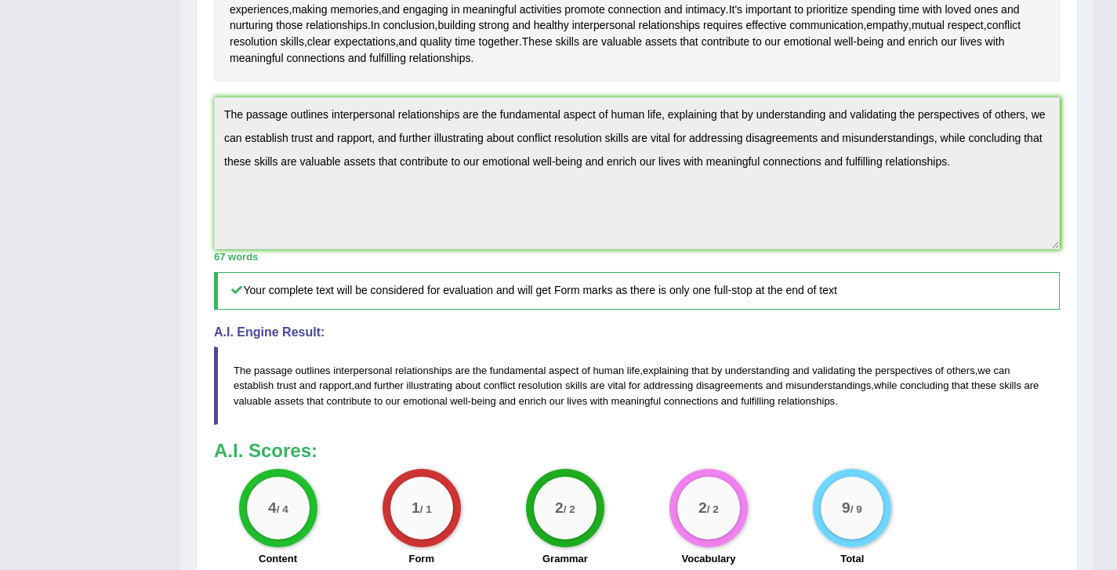
scroll to position [625, 0]
